Goal: Obtain resource: Obtain resource

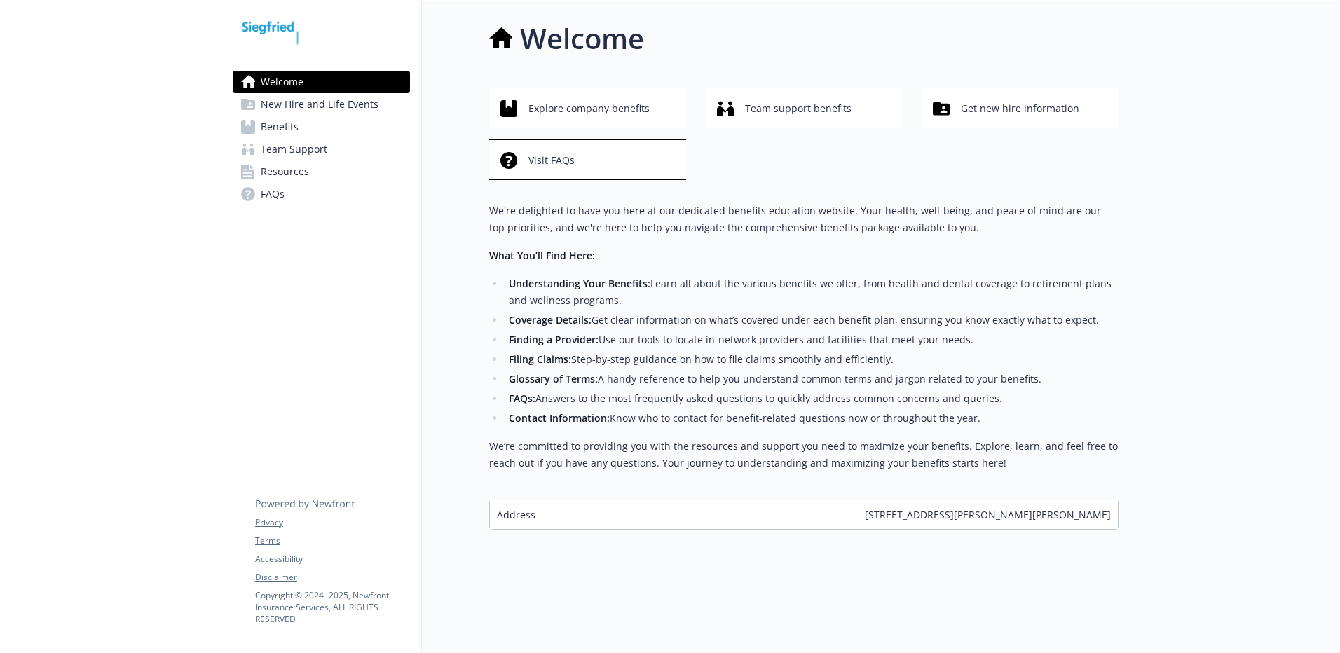
click at [341, 131] on link "Benefits" at bounding box center [321, 127] width 177 height 22
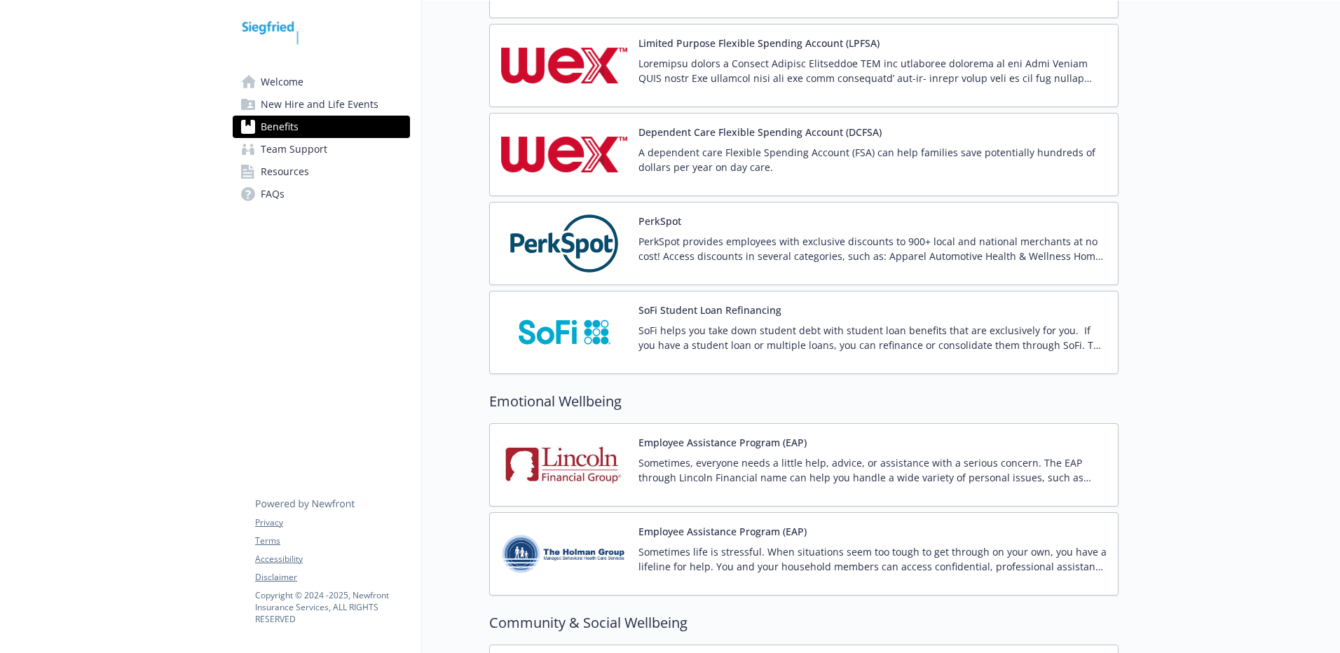
scroll to position [2359, 0]
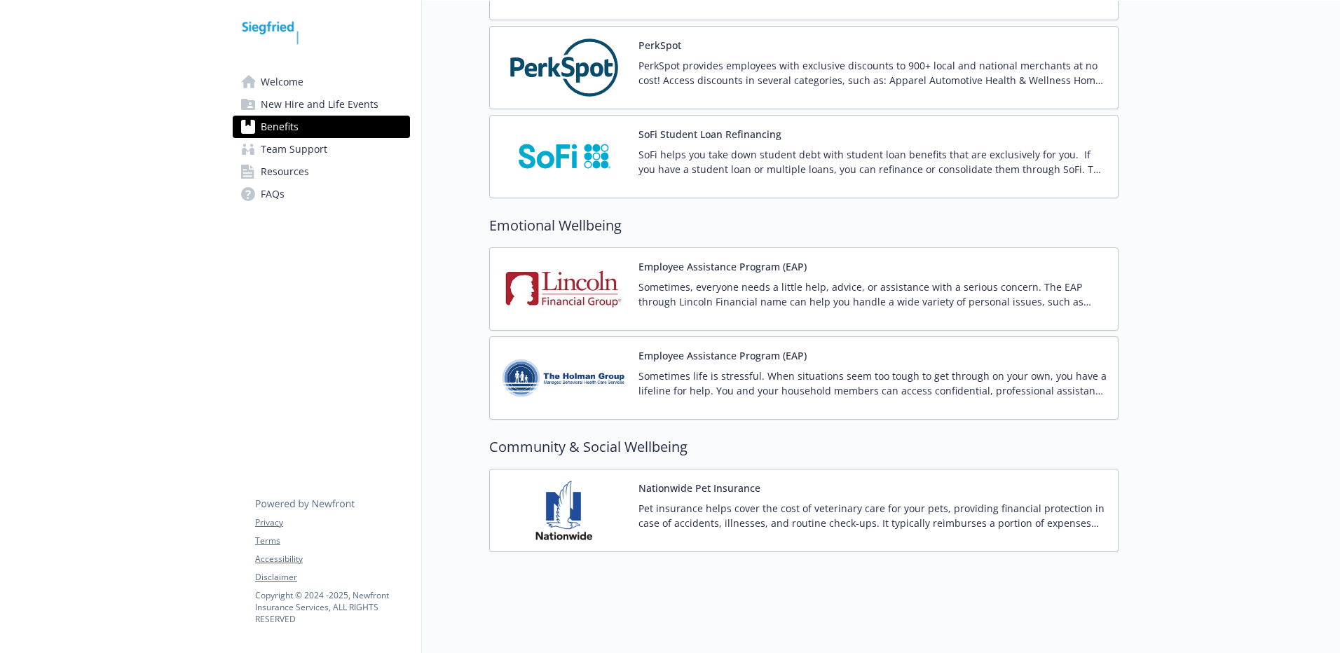
click at [548, 349] on img at bounding box center [564, 378] width 126 height 60
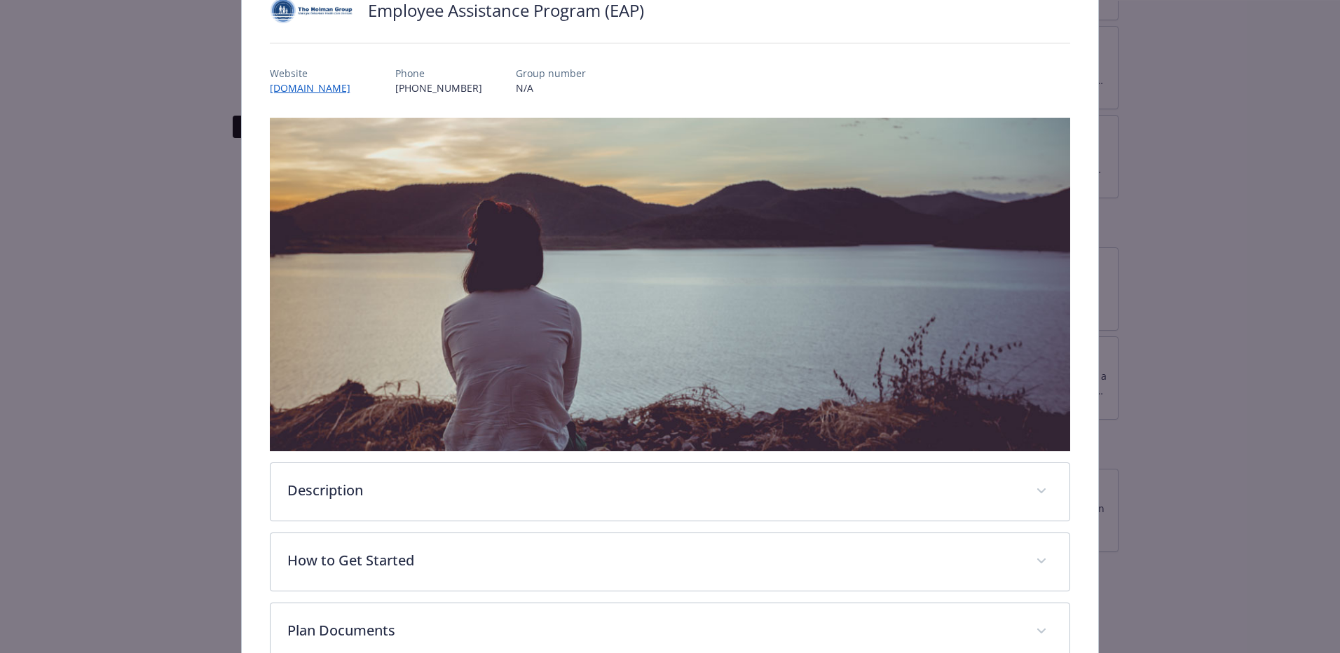
scroll to position [273, 0]
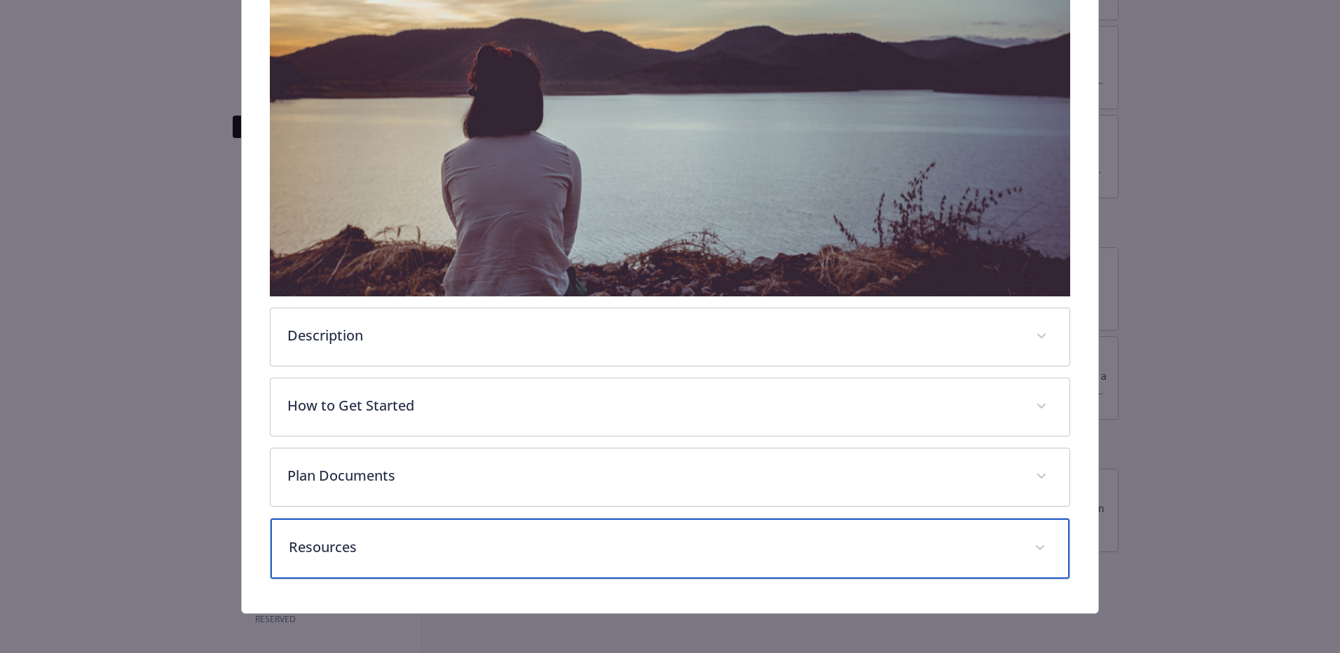
click at [1029, 537] on span "details for plan Emotional Wellbeing - Employee Assistance Program (EAP) - Empl…" at bounding box center [1040, 548] width 22 height 22
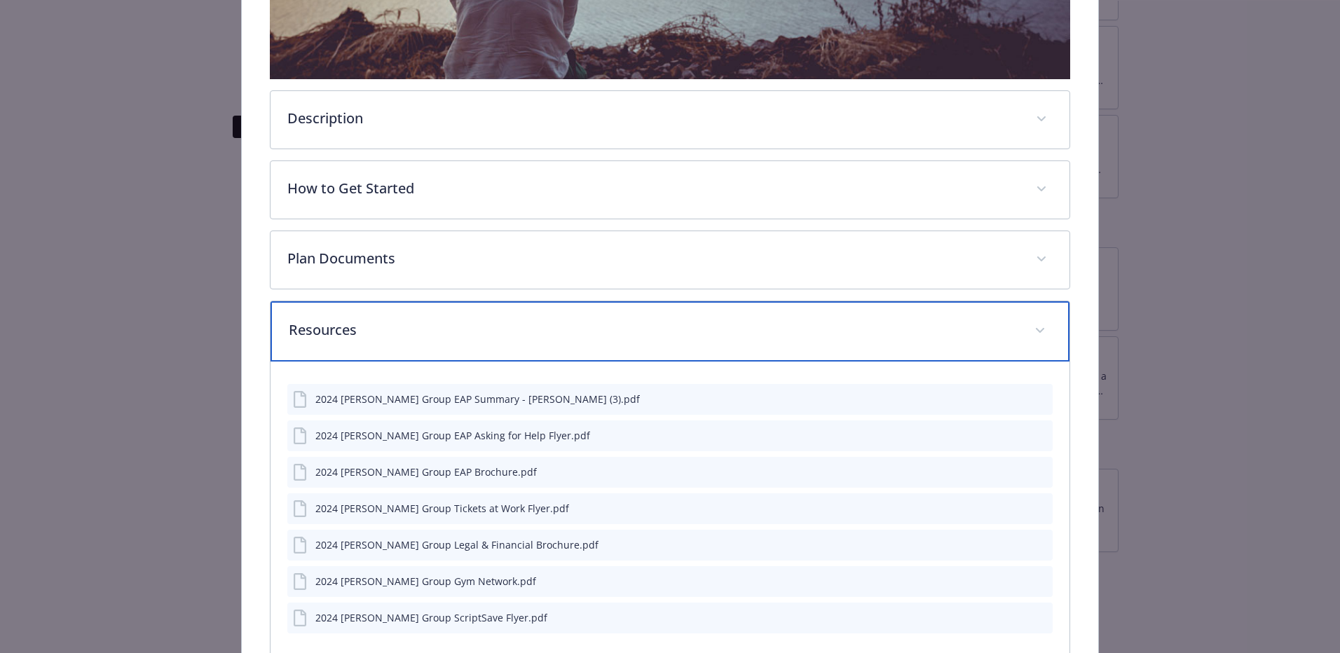
scroll to position [554, 0]
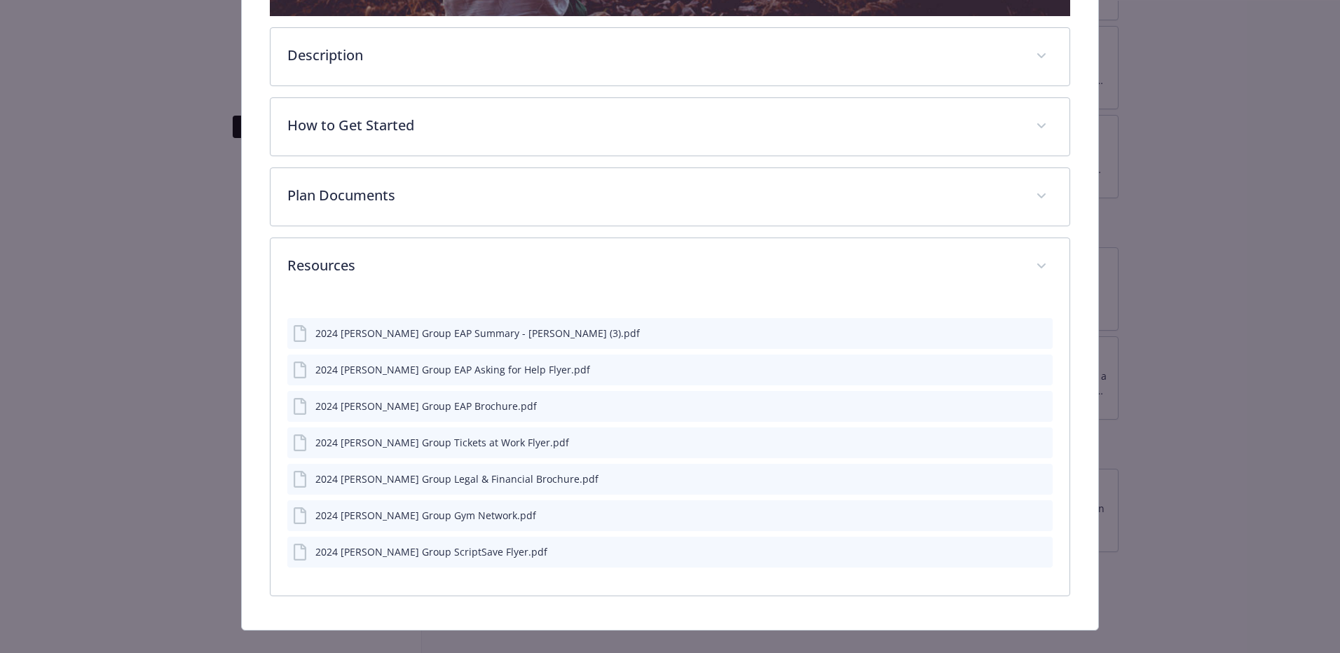
click at [1033, 332] on icon "preview file" at bounding box center [1039, 332] width 13 height 10
